Goal: Task Accomplishment & Management: Manage account settings

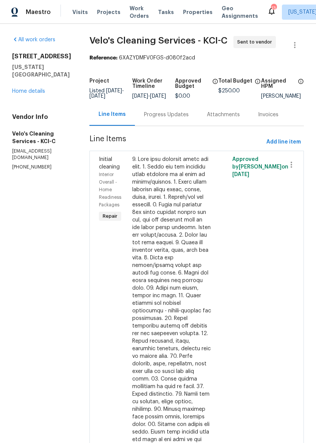
click at [155, 119] on div "Progress Updates" at bounding box center [166, 115] width 45 height 8
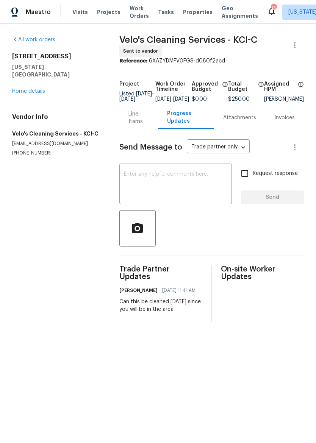
click at [41, 89] on link "Home details" at bounding box center [28, 91] width 33 height 5
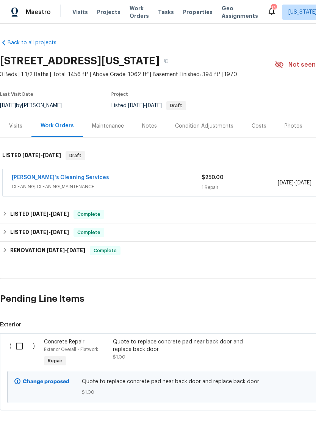
click at [186, 14] on span "Properties" at bounding box center [198, 12] width 30 height 8
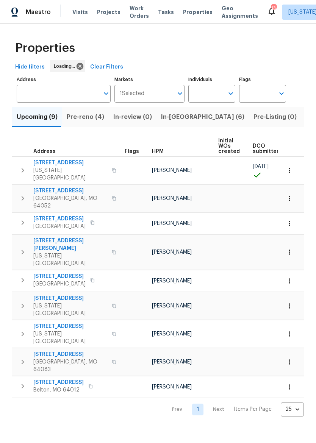
click at [175, 120] on span "In-[GEOGRAPHIC_DATA] (6)" at bounding box center [202, 117] width 83 height 11
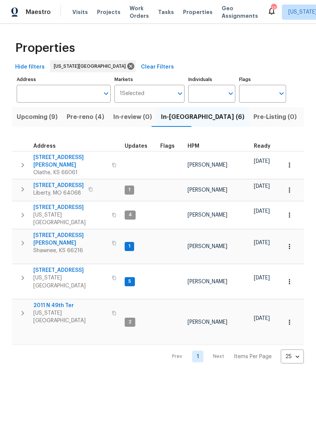
click at [80, 205] on span "[STREET_ADDRESS]" at bounding box center [70, 208] width 74 height 8
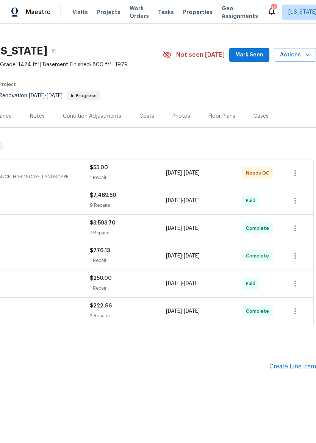
scroll to position [10, 112]
click at [143, 177] on div "1 Repair" at bounding box center [128, 178] width 76 height 8
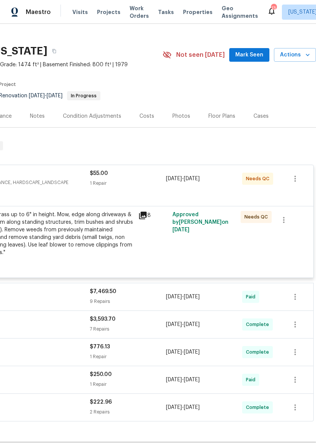
click at [78, 228] on div "Mowing of grass up to 6" in height. Mow, edge along driveways & sidewalks, trim…" at bounding box center [51, 233] width 166 height 45
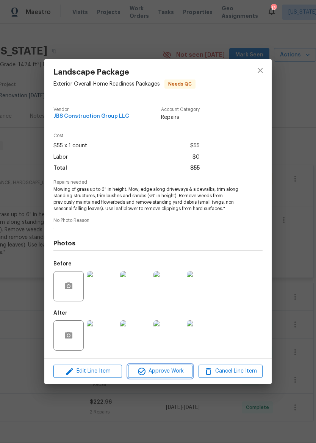
click at [159, 372] on span "Approve Work" at bounding box center [160, 371] width 60 height 9
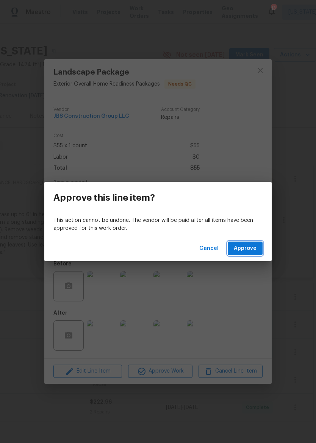
click at [253, 248] on span "Approve" at bounding box center [245, 248] width 23 height 9
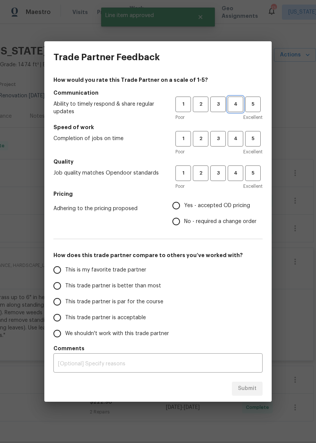
click at [239, 99] on button "4" at bounding box center [236, 105] width 16 height 16
click at [218, 141] on span "3" at bounding box center [218, 139] width 14 height 9
click at [237, 172] on span "4" at bounding box center [236, 173] width 14 height 9
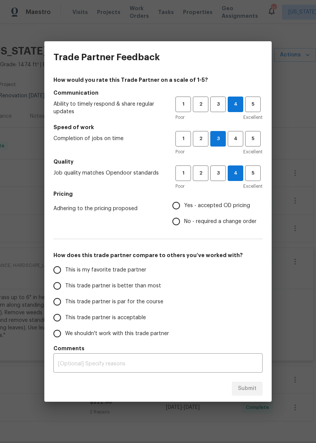
click at [224, 210] on span "Yes - accepted OD pricing" at bounding box center [217, 206] width 66 height 8
click at [184, 210] on input "Yes - accepted OD pricing" at bounding box center [176, 206] width 16 height 16
radio input "true"
click at [147, 288] on span "This trade partner is better than most" at bounding box center [113, 286] width 96 height 8
click at [65, 288] on input "This trade partner is better than most" at bounding box center [57, 286] width 16 height 16
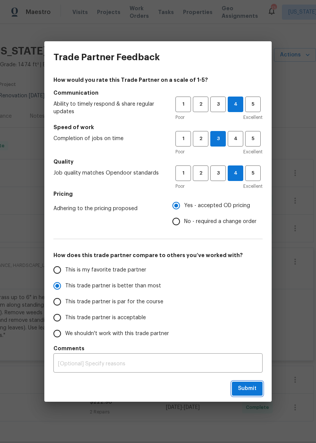
click at [253, 384] on button "Submit" at bounding box center [247, 389] width 31 height 14
radio input "true"
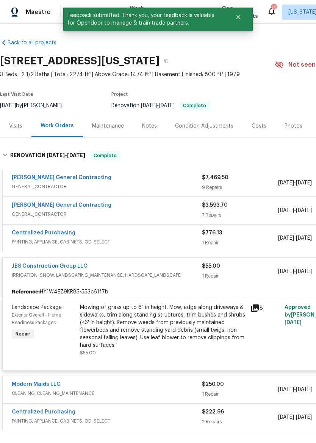
scroll to position [0, 0]
click at [255, 52] on div "3550 N Kenwood Ave, Kansas City, MO 64116" at bounding box center [137, 61] width 275 height 20
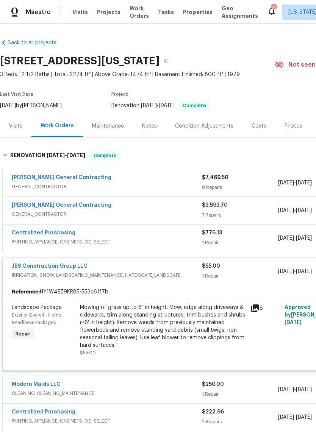
click at [191, 12] on span "Properties" at bounding box center [198, 12] width 30 height 8
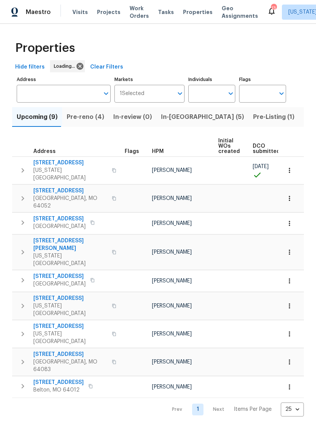
click at [174, 120] on span "In-[GEOGRAPHIC_DATA] (5)" at bounding box center [202, 117] width 83 height 11
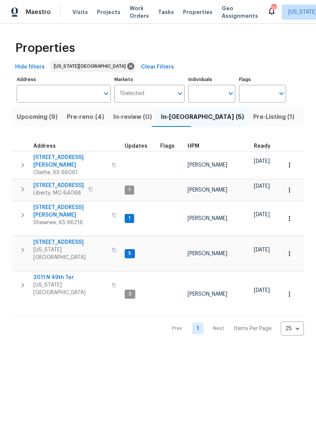
click at [64, 239] on span "7701 E 118th Ter" at bounding box center [70, 243] width 74 height 8
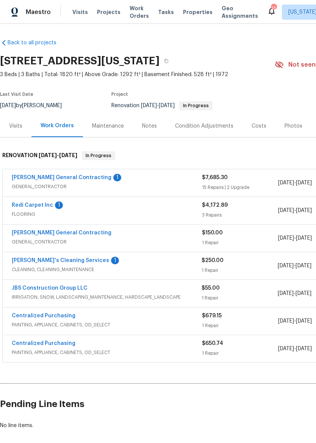
click at [116, 210] on div "Redi Carpet Inc 1" at bounding box center [107, 206] width 190 height 9
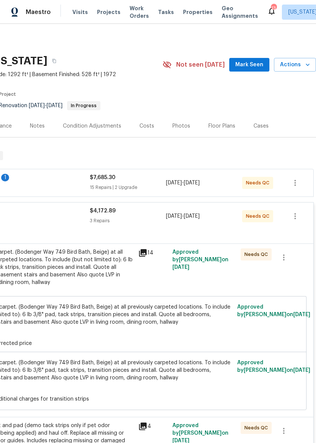
scroll to position [0, 112]
click at [149, 225] on div "$4,172.89 3 Repairs" at bounding box center [128, 216] width 76 height 18
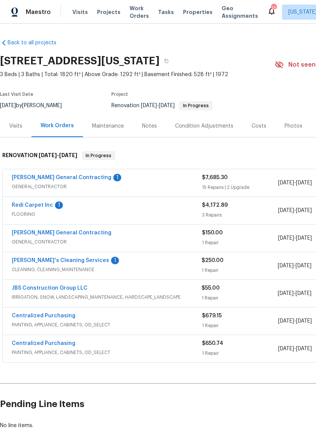
scroll to position [0, 0]
click at [115, 213] on span "FLOORING" at bounding box center [107, 215] width 190 height 8
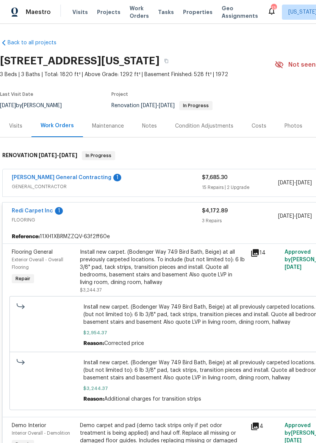
click at [162, 273] on div "Install new carpet. (Bodenger Way 749 Bird Bath, Beige) at all previously carpe…" at bounding box center [163, 268] width 166 height 38
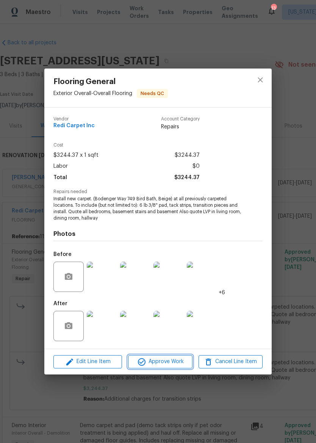
click at [172, 363] on span "Approve Work" at bounding box center [160, 361] width 60 height 9
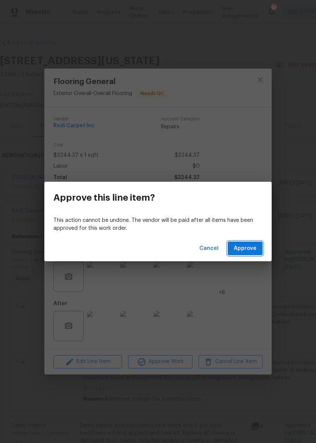
click at [260, 252] on button "Approve" at bounding box center [245, 249] width 35 height 14
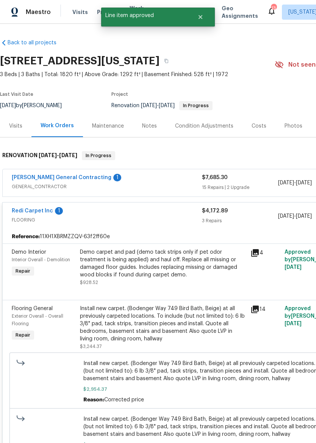
click at [184, 271] on div "Demo carpet and pad (demo tack strips only if pet odor treatment is being appli…" at bounding box center [163, 264] width 166 height 30
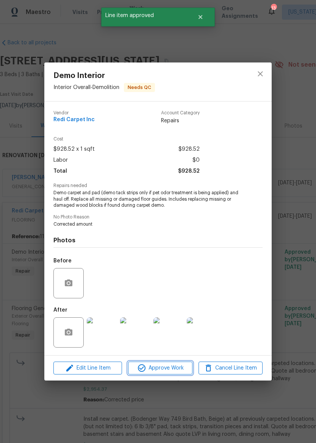
click at [171, 370] on span "Approve Work" at bounding box center [160, 368] width 60 height 9
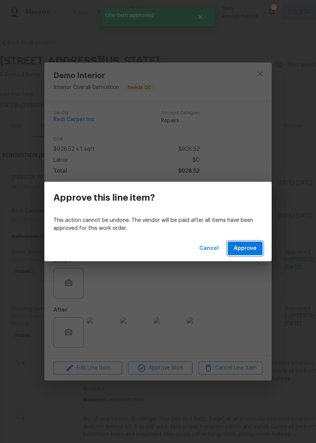
click at [247, 247] on span "Approve" at bounding box center [245, 248] width 23 height 9
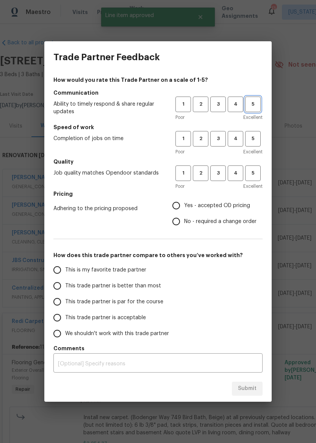
click at [251, 100] on button "5" at bounding box center [253, 105] width 16 height 16
click at [252, 142] on span "5" at bounding box center [253, 139] width 14 height 9
click at [251, 174] on span "5" at bounding box center [253, 173] width 14 height 9
click at [210, 205] on span "Yes - accepted OD pricing" at bounding box center [217, 206] width 66 height 8
click at [184, 205] on input "Yes - accepted OD pricing" at bounding box center [176, 206] width 16 height 16
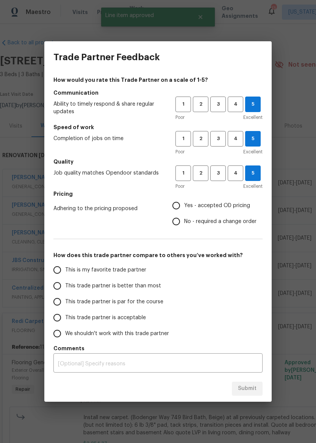
radio input "true"
click at [140, 287] on span "This trade partner is better than most" at bounding box center [113, 286] width 96 height 8
click at [65, 287] on input "This trade partner is better than most" at bounding box center [57, 286] width 16 height 16
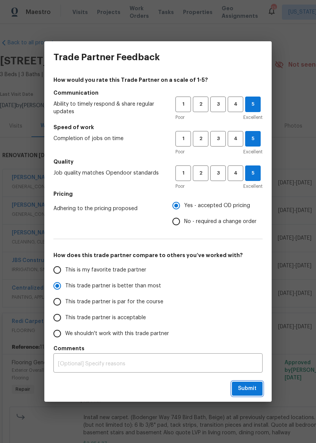
click at [252, 392] on span "Submit" at bounding box center [247, 388] width 19 height 9
radio input "true"
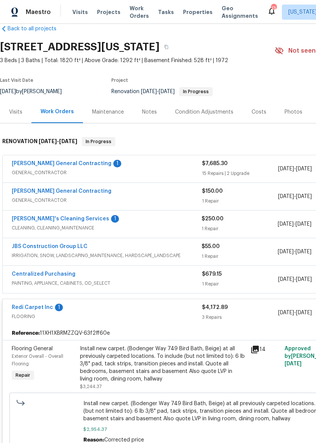
scroll to position [14, 0]
click at [152, 313] on span "FLOORING" at bounding box center [107, 317] width 190 height 8
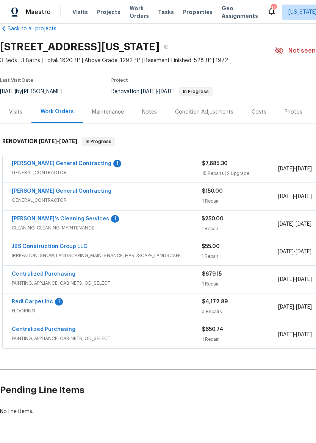
click at [55, 302] on div "1" at bounding box center [59, 302] width 8 height 8
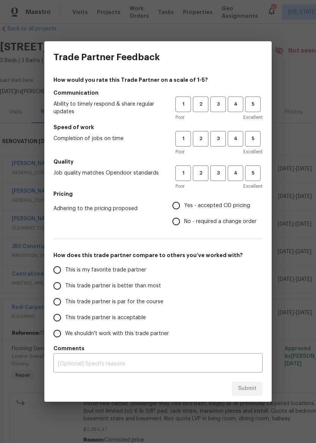
click at [193, 420] on div "Trade Partner Feedback How would you rate this Trade Partner on a scale of 1-5?…" at bounding box center [158, 221] width 316 height 443
click at [29, 322] on div "Trade Partner Feedback How would you rate this Trade Partner on a scale of 1-5?…" at bounding box center [158, 221] width 316 height 443
click at [290, 168] on div "Trade Partner Feedback How would you rate this Trade Partner on a scale of 1-5?…" at bounding box center [158, 221] width 316 height 443
click at [289, 168] on div "Trade Partner Feedback How would you rate this Trade Partner on a scale of 1-5?…" at bounding box center [158, 221] width 316 height 443
click at [290, 169] on div "Trade Partner Feedback How would you rate this Trade Partner on a scale of 1-5?…" at bounding box center [158, 221] width 316 height 443
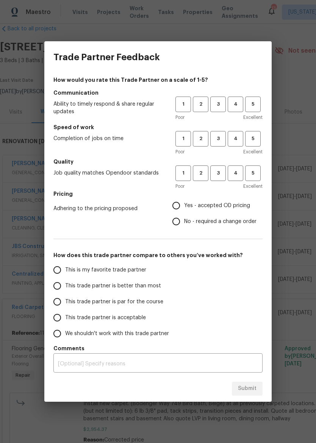
click at [42, 233] on div "Trade Partner Feedback How would you rate this Trade Partner on a scale of 1-5?…" at bounding box center [158, 221] width 316 height 443
click at [257, 100] on span "5" at bounding box center [253, 104] width 14 height 9
click at [256, 141] on span "5" at bounding box center [253, 139] width 14 height 9
click at [254, 176] on span "5" at bounding box center [253, 173] width 14 height 9
click at [219, 209] on span "Yes - accepted OD pricing" at bounding box center [217, 206] width 66 height 8
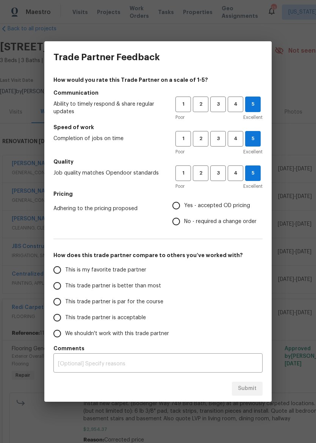
click at [184, 209] on input "Yes - accepted OD pricing" at bounding box center [176, 206] width 16 height 16
radio input "true"
click at [137, 290] on span "This trade partner is better than most" at bounding box center [113, 286] width 96 height 8
click at [65, 290] on input "This trade partner is better than most" at bounding box center [57, 286] width 16 height 16
click at [257, 387] on button "Submit" at bounding box center [247, 389] width 31 height 14
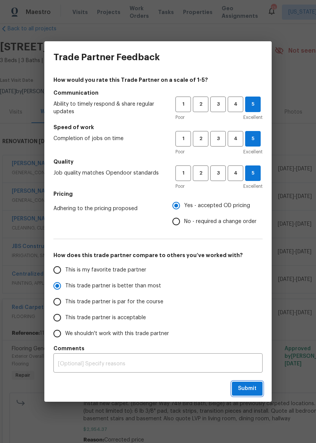
radio input "true"
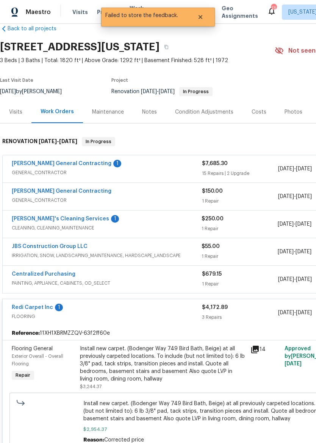
click at [45, 302] on div "Redi Carpet Inc 1 FLOORING $4,172.89 3 Repairs 8/13/2025 - 8/13/2025 Complete" at bounding box center [214, 312] width 423 height 27
click at [46, 308] on link "Redi Carpet Inc" at bounding box center [32, 307] width 41 height 5
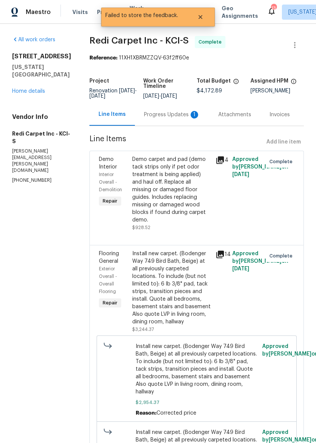
click at [175, 119] on div "Progress Updates 1" at bounding box center [172, 115] width 56 height 8
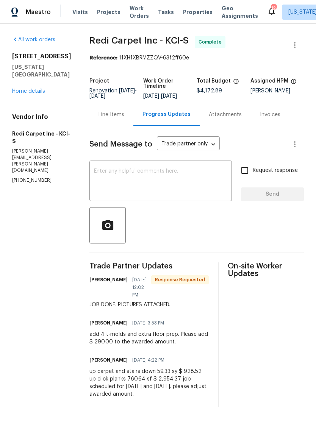
click at [44, 89] on link "Home details" at bounding box center [28, 91] width 33 height 5
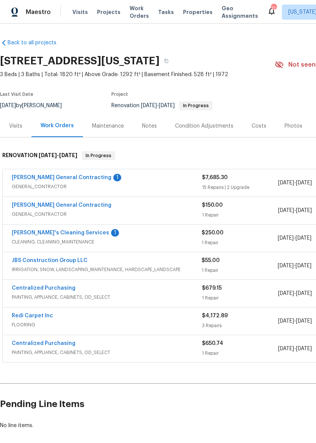
click at [55, 235] on link "Velo's Cleaning Services" at bounding box center [60, 232] width 97 height 5
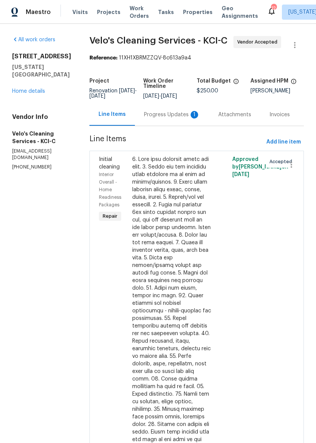
click at [175, 111] on div "Progress Updates 1" at bounding box center [172, 115] width 56 height 8
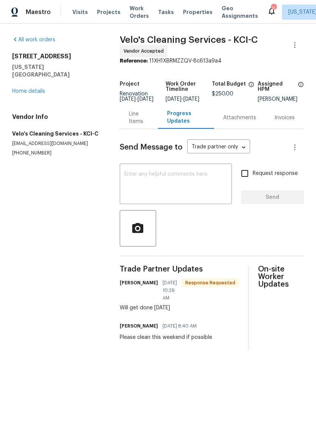
click at [36, 89] on link "Home details" at bounding box center [28, 91] width 33 height 5
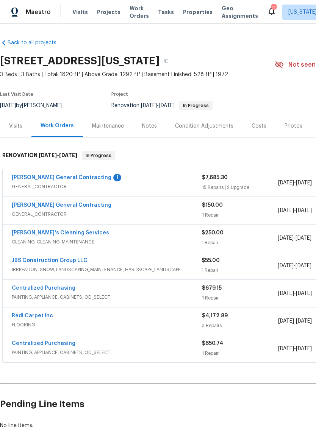
click at [85, 178] on link "Nicholson General Contracting" at bounding box center [62, 177] width 100 height 5
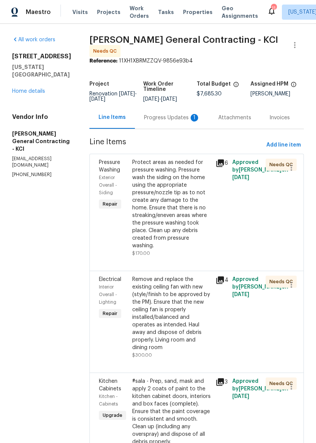
click at [165, 122] on div "Progress Updates 1" at bounding box center [172, 118] width 56 height 8
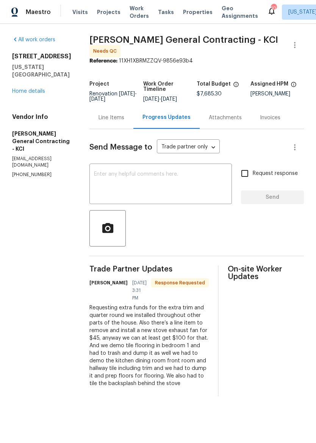
click at [123, 122] on div "Line Items" at bounding box center [112, 118] width 26 height 8
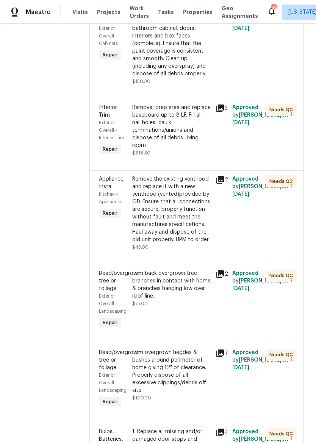
scroll to position [545, 0]
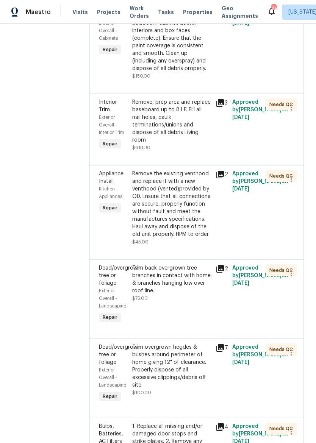
click at [187, 139] on div "Remove, prep area and replace baseboard up to 8 LF. Fill all nail holes, caulk …" at bounding box center [171, 121] width 79 height 45
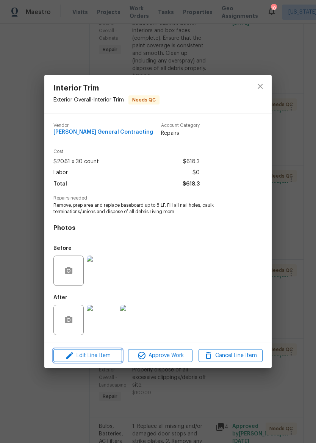
click at [95, 355] on span "Edit Line Item" at bounding box center [88, 355] width 64 height 9
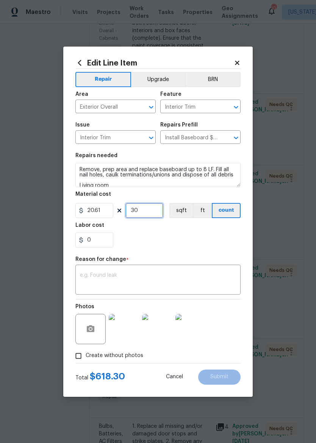
click at [150, 212] on input "30" at bounding box center [144, 210] width 38 height 15
type input "50"
click at [217, 237] on div "0" at bounding box center [157, 240] width 165 height 15
click at [184, 279] on textarea at bounding box center [158, 281] width 156 height 16
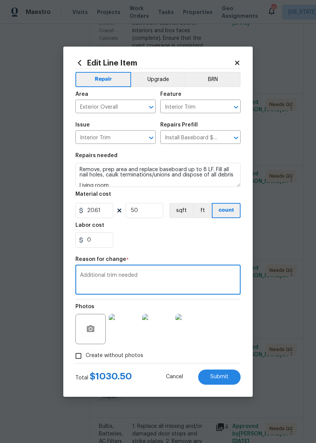
type textarea "Additional trim needed"
click at [213, 251] on section "Repairs needed Remove, prep area and replace baseboard up to 8 LF. Fill all nai…" at bounding box center [157, 201] width 165 height 104
click at [81, 359] on input "Create without photos" at bounding box center [78, 356] width 14 height 14
checkbox input "false"
click at [219, 378] on span "Submit" at bounding box center [219, 377] width 18 height 6
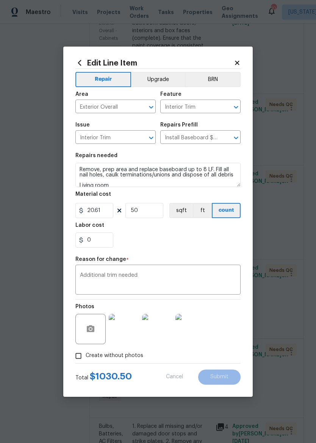
type input "30"
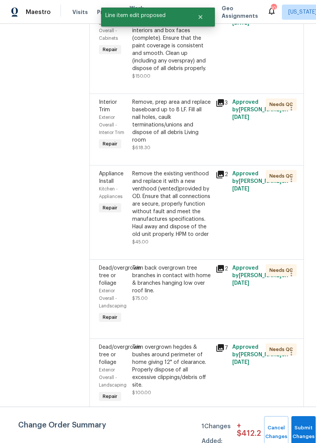
scroll to position [0, 0]
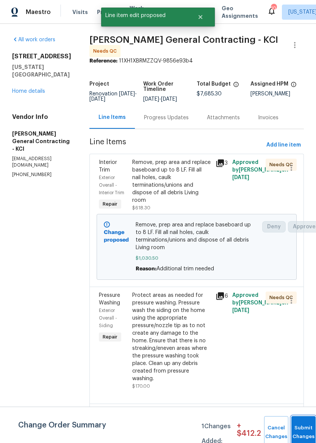
click at [301, 427] on button "Submit Changes" at bounding box center [303, 433] width 24 height 33
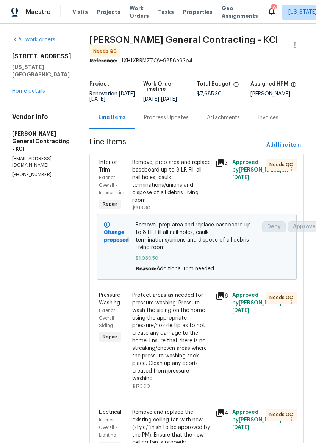
click at [38, 89] on link "Home details" at bounding box center [28, 91] width 33 height 5
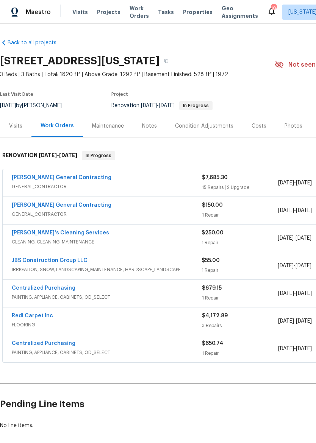
click at [172, 205] on div "Nicholson General Contracting" at bounding box center [107, 206] width 190 height 9
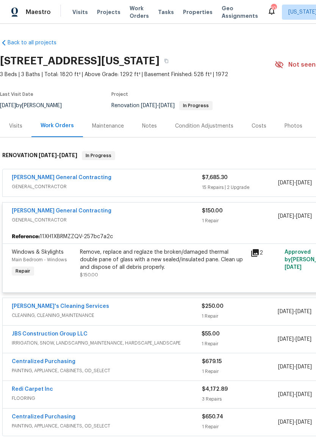
click at [188, 259] on div "Remove, replace and reglaze the broken/damaged thermal double pane of glass wit…" at bounding box center [163, 260] width 166 height 23
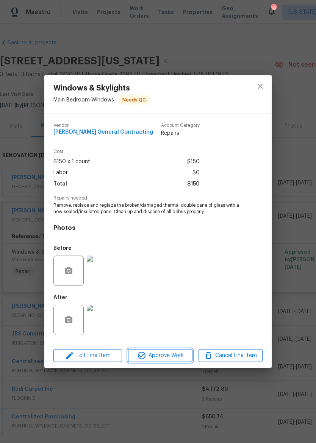
click at [169, 356] on span "Approve Work" at bounding box center [160, 355] width 60 height 9
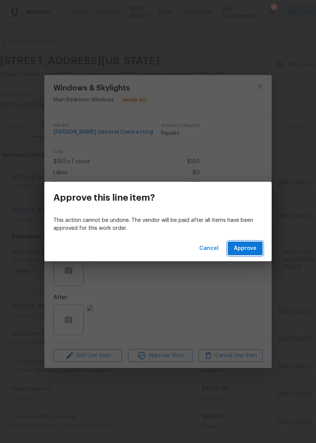
click at [252, 246] on span "Approve" at bounding box center [245, 248] width 23 height 9
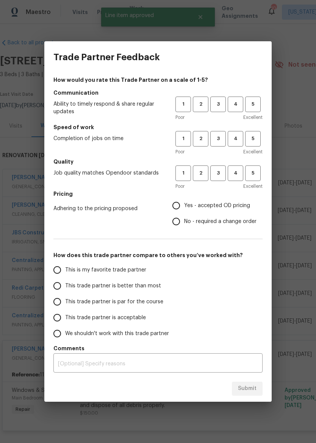
click at [255, 95] on h5 "Communication" at bounding box center [157, 93] width 209 height 8
click at [237, 135] on span "4" at bounding box center [236, 139] width 14 height 9
click at [235, 177] on span "4" at bounding box center [236, 173] width 14 height 9
click at [241, 99] on button "4" at bounding box center [236, 105] width 16 height 16
click at [217, 208] on span "Yes - accepted OD pricing" at bounding box center [217, 206] width 66 height 8
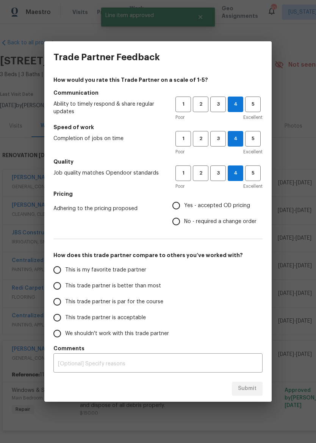
click at [184, 208] on input "Yes - accepted OD pricing" at bounding box center [176, 206] width 16 height 16
radio input "true"
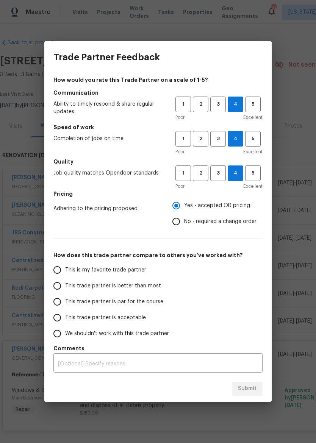
click at [137, 293] on label "This trade partner is better than most" at bounding box center [109, 286] width 120 height 16
click at [65, 293] on input "This trade partner is better than most" at bounding box center [57, 286] width 16 height 16
click at [250, 390] on span "Submit" at bounding box center [247, 388] width 19 height 9
radio input "true"
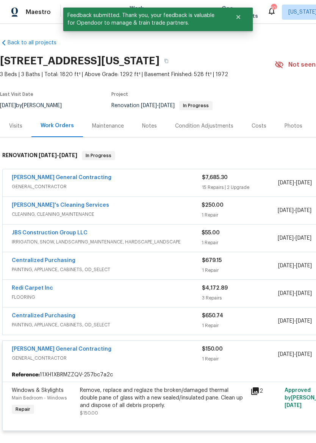
click at [174, 237] on div "JBS Construction Group LLC" at bounding box center [107, 233] width 190 height 9
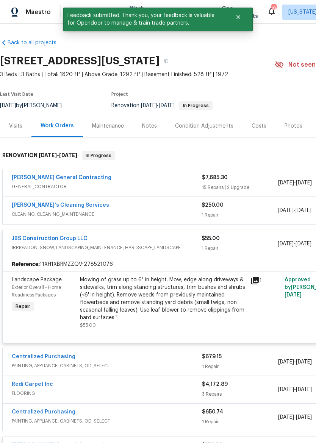
click at [69, 241] on link "JBS Construction Group LLC" at bounding box center [50, 238] width 76 height 5
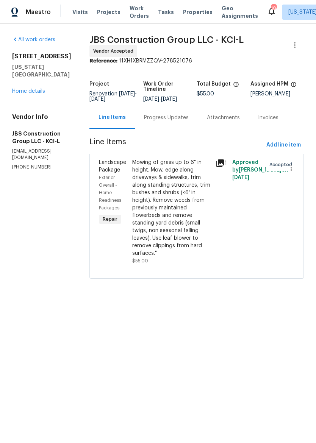
click at [179, 120] on div "Progress Updates" at bounding box center [166, 118] width 45 height 8
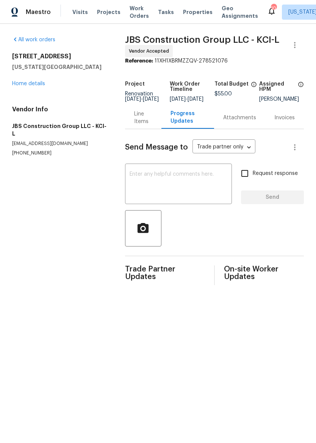
click at [194, 193] on textarea at bounding box center [179, 185] width 98 height 27
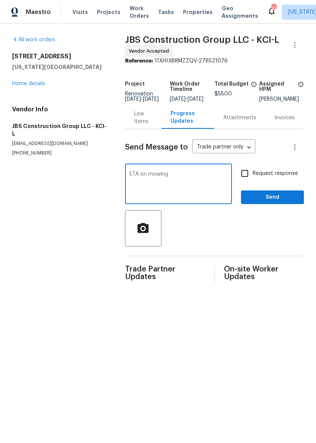
type textarea "ETA on mowing"
click at [277, 197] on button "Send" at bounding box center [272, 198] width 63 height 14
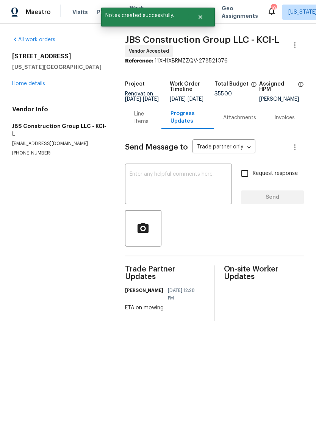
click at [36, 82] on link "Home details" at bounding box center [28, 83] width 33 height 5
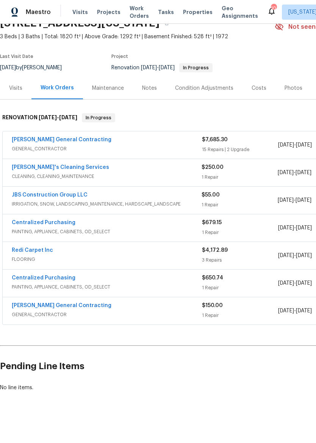
scroll to position [38, 0]
click at [163, 146] on span "GENERAL_CONTRACTOR" at bounding box center [107, 150] width 190 height 8
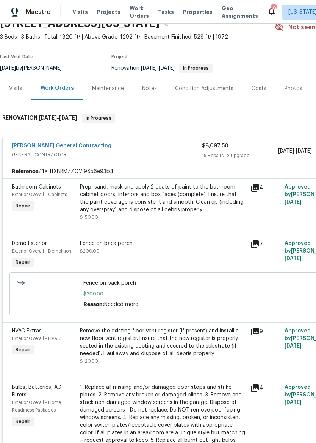
click at [165, 158] on span "GENERAL_CONTRACTOR" at bounding box center [107, 155] width 190 height 8
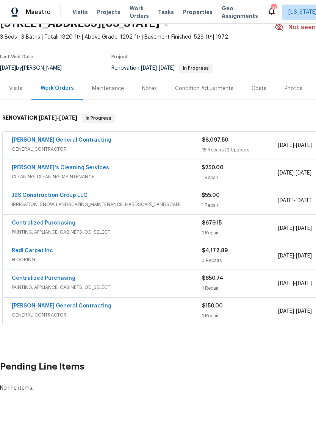
click at [171, 149] on span "GENERAL_CONTRACTOR" at bounding box center [107, 150] width 190 height 8
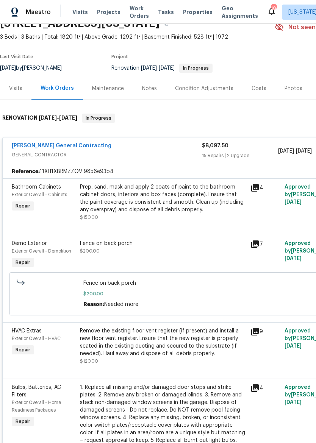
click at [212, 206] on div "Prep, sand, mask and apply 2 coats of paint to the bathroom cabinet doors, inte…" at bounding box center [163, 198] width 166 height 30
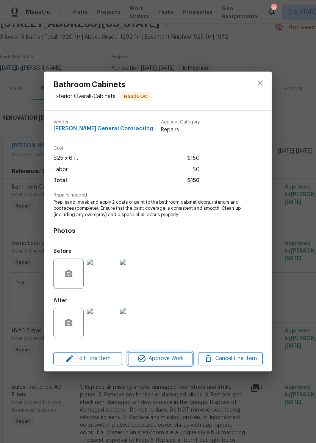
click at [173, 358] on span "Approve Work" at bounding box center [160, 358] width 60 height 9
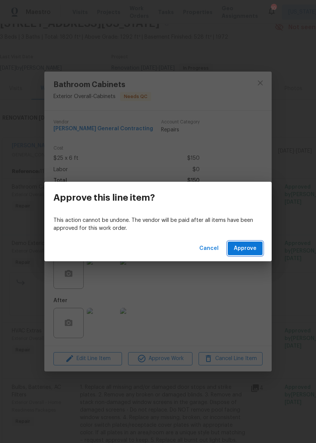
click at [250, 250] on span "Approve" at bounding box center [245, 248] width 23 height 9
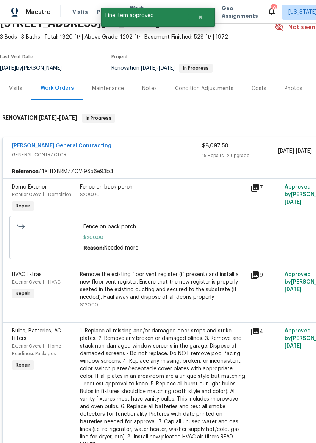
click at [210, 200] on div "Fence on back porch $200.00" at bounding box center [163, 198] width 171 height 35
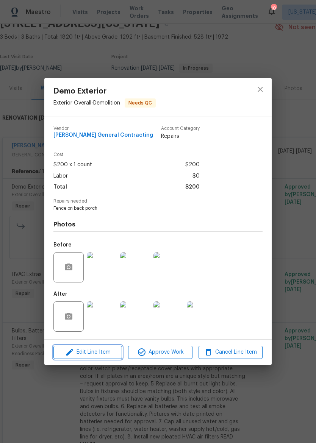
click at [97, 356] on span "Edit Line Item" at bounding box center [88, 352] width 64 height 9
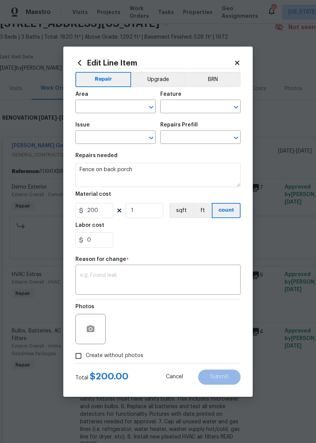
type input "Exterior Overall"
type input "Demolition"
type input "Demo Exterior"
type input "General Demolition $150.00"
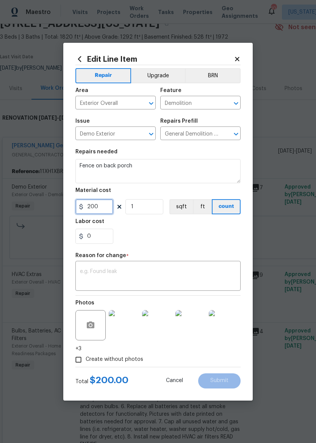
click at [111, 206] on input "200" at bounding box center [94, 206] width 38 height 15
type input "400"
click at [141, 243] on div "0" at bounding box center [157, 236] width 165 height 15
click at [96, 276] on textarea at bounding box center [158, 277] width 156 height 16
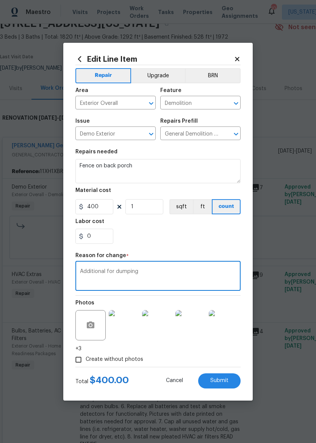
type textarea "Additional for dumping"
click at [233, 231] on div "0" at bounding box center [157, 236] width 165 height 15
click at [80, 363] on input "Create without photos" at bounding box center [78, 360] width 14 height 14
checkbox input "false"
click at [228, 382] on span "Submit" at bounding box center [219, 381] width 18 height 6
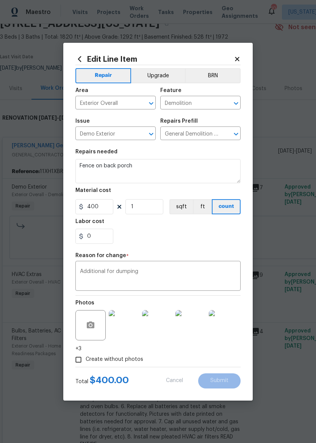
type input "200"
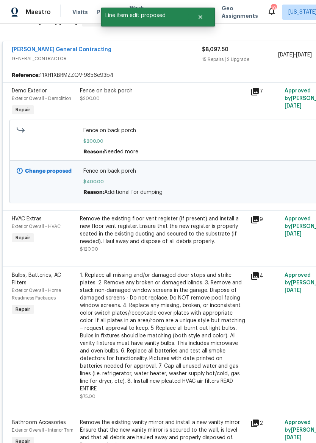
scroll to position [134, 0]
click at [199, 237] on div "Remove the existing floor vent register (if present) and install a new floor ve…" at bounding box center [163, 230] width 166 height 30
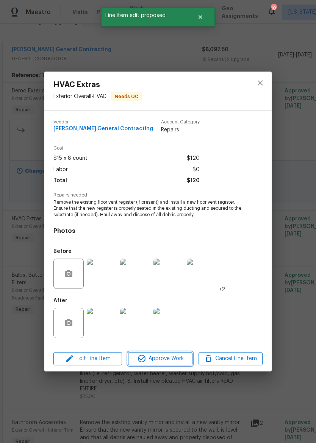
click at [168, 360] on span "Approve Work" at bounding box center [160, 358] width 60 height 9
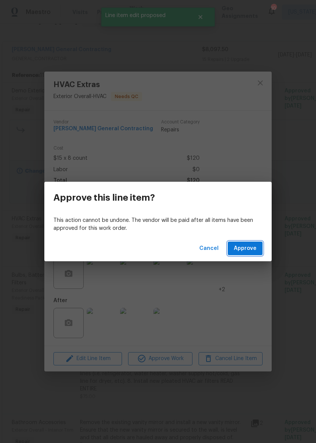
click at [250, 243] on button "Approve" at bounding box center [245, 249] width 35 height 14
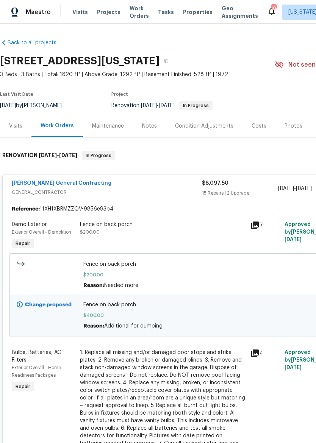
scroll to position [0, 0]
click at [187, 14] on span "Properties" at bounding box center [198, 12] width 30 height 8
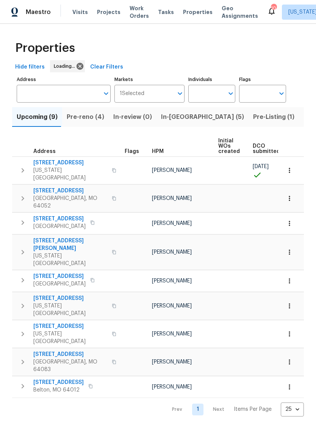
click at [176, 123] on button "In-reno (5)" at bounding box center [203, 117] width 92 height 20
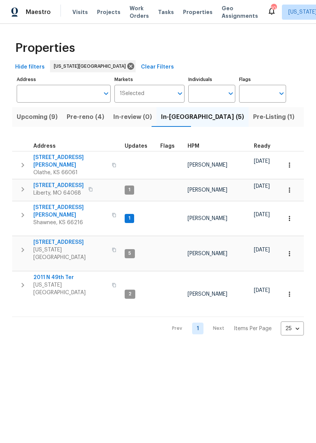
click at [20, 246] on icon "button" at bounding box center [22, 250] width 9 height 9
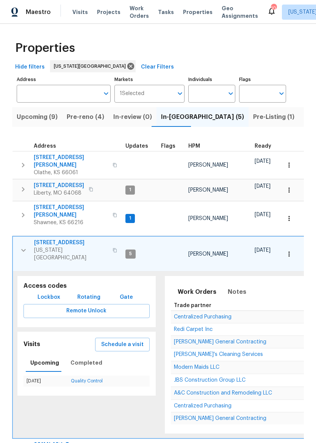
click at [91, 293] on span "Rotating" at bounding box center [88, 297] width 23 height 9
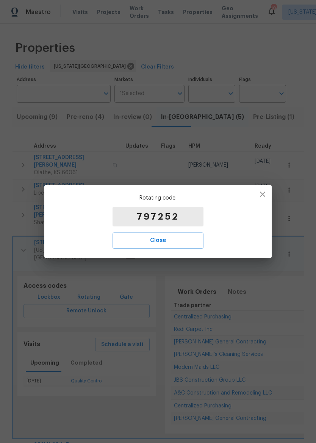
click at [183, 238] on span "Close" at bounding box center [158, 241] width 74 height 10
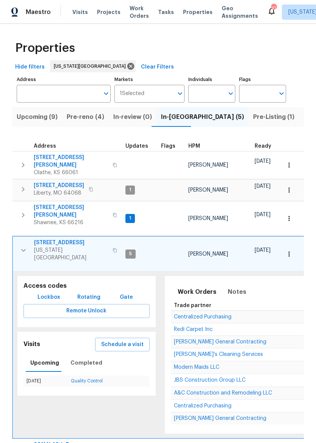
click at [47, 239] on span "7701 E 118th Ter" at bounding box center [71, 243] width 74 height 8
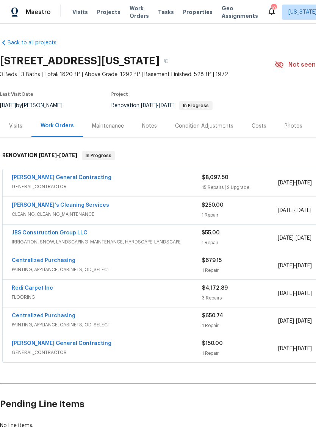
click at [89, 186] on span "GENERAL_CONTRACTOR" at bounding box center [107, 187] width 190 height 8
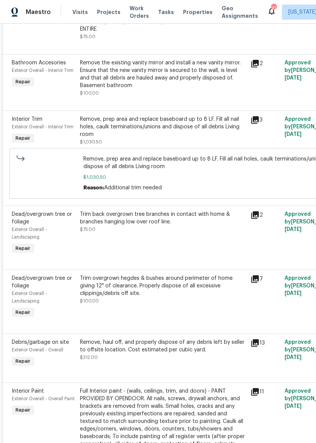
scroll to position [437, 0]
click at [166, 220] on div "Trim back overgrown tree branches in contact with home & branches hanging low o…" at bounding box center [163, 218] width 166 height 15
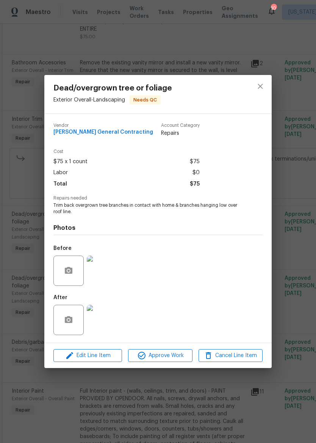
click at [107, 274] on img at bounding box center [102, 271] width 30 height 30
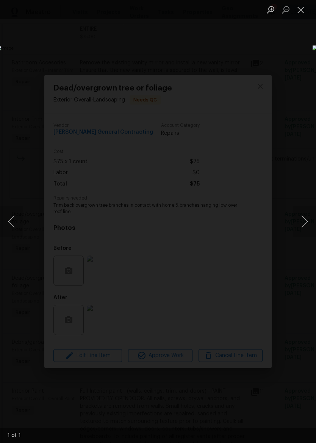
click at [306, 8] on button "Close lightbox" at bounding box center [300, 9] width 15 height 13
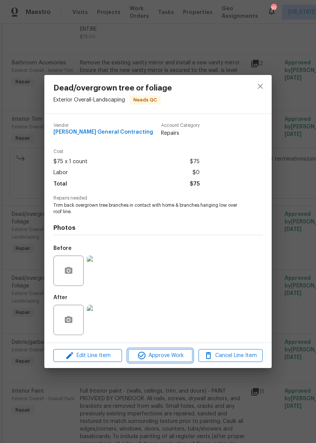
click at [168, 359] on span "Approve Work" at bounding box center [160, 355] width 60 height 9
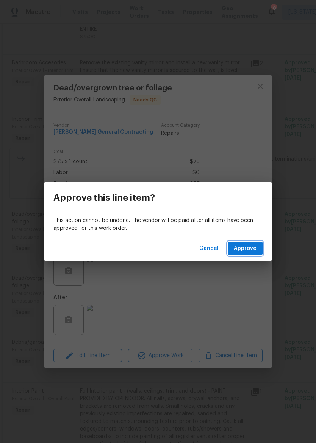
click at [252, 252] on span "Approve" at bounding box center [245, 248] width 23 height 9
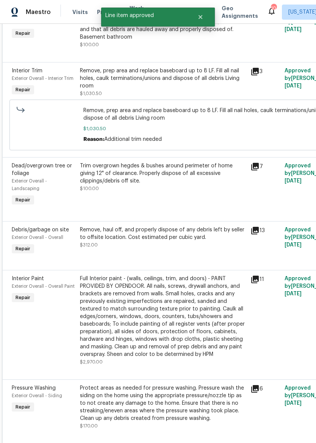
scroll to position [486, 0]
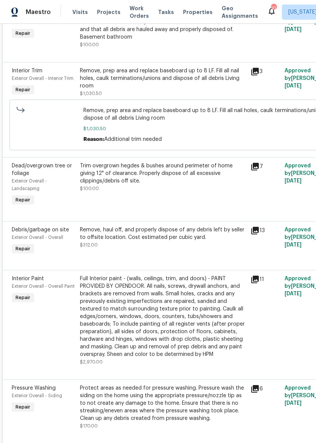
click at [205, 179] on div "Trim overgrown hegdes & bushes around perimeter of home giving 12" of clearance…" at bounding box center [163, 173] width 166 height 23
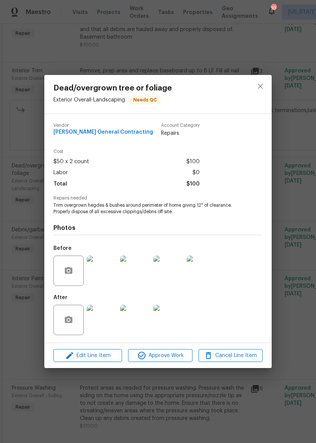
click at [101, 271] on img at bounding box center [102, 271] width 30 height 30
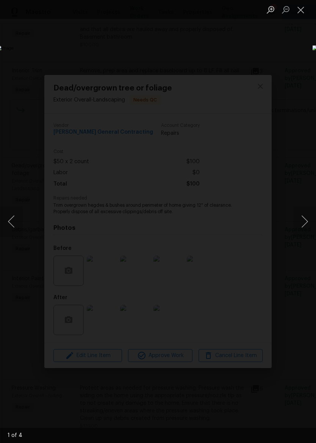
click at [301, 221] on button "Next image" at bounding box center [304, 222] width 23 height 30
click at [307, 221] on button "Next image" at bounding box center [304, 222] width 23 height 30
click at [228, 242] on img "Lightbox" at bounding box center [122, 221] width 251 height 352
click at [11, 14] on div "Lightbox" at bounding box center [158, 9] width 316 height 19
click at [12, 16] on div "Lightbox" at bounding box center [158, 9] width 316 height 19
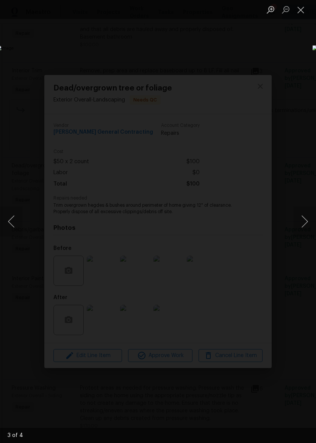
click at [305, 5] on button "Close lightbox" at bounding box center [300, 9] width 15 height 13
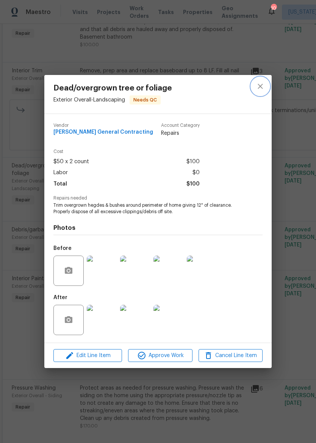
click at [260, 82] on icon "close" at bounding box center [260, 86] width 9 height 9
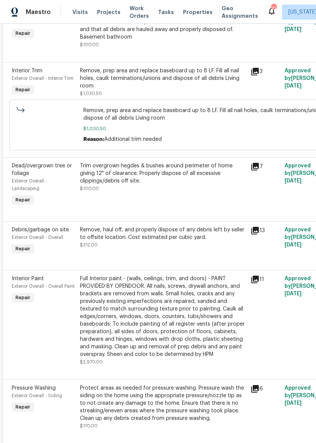
click at [192, 13] on span "Properties" at bounding box center [198, 12] width 30 height 8
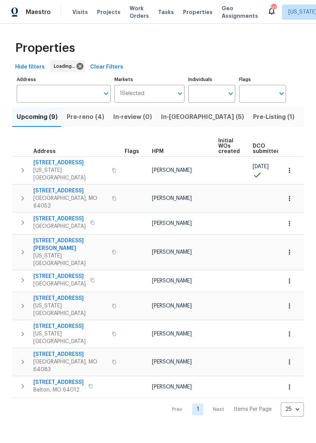
click at [175, 117] on span "In-reno (5)" at bounding box center [202, 117] width 83 height 11
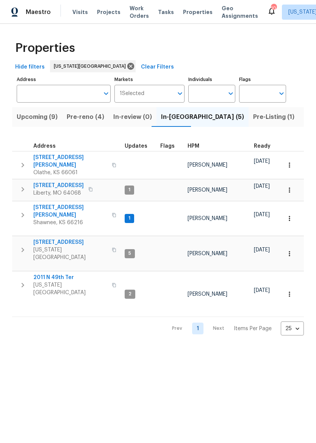
click at [21, 11] on div "Maestro" at bounding box center [25, 12] width 51 height 15
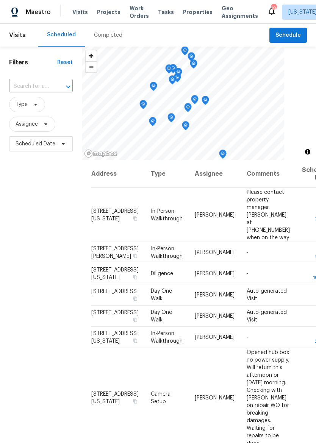
click at [190, 9] on span "Properties" at bounding box center [198, 12] width 30 height 8
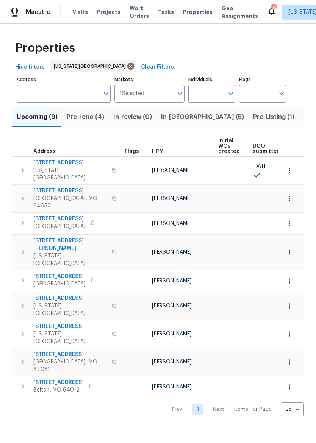
click at [76, 116] on span "Pre-reno (4)" at bounding box center [86, 117] width 38 height 11
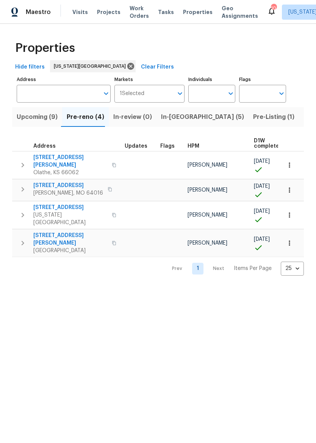
click at [17, 13] on img at bounding box center [14, 12] width 7 height 9
